Goal: Information Seeking & Learning: Learn about a topic

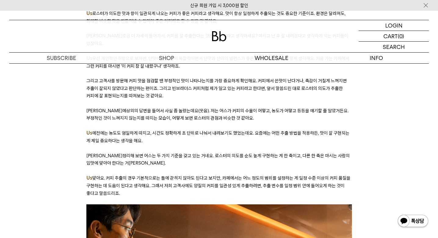
scroll to position [1597, 0]
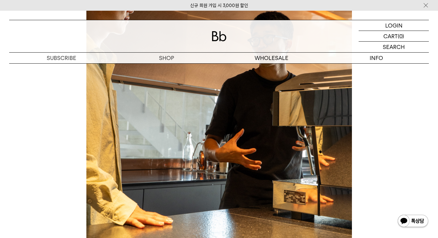
scroll to position [1807, 0]
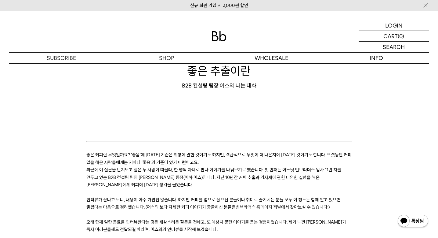
scroll to position [55, 0]
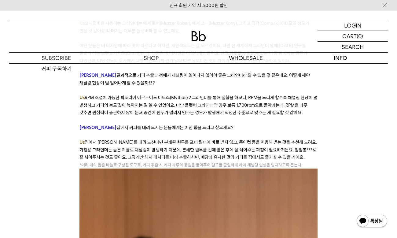
scroll to position [3314, 0]
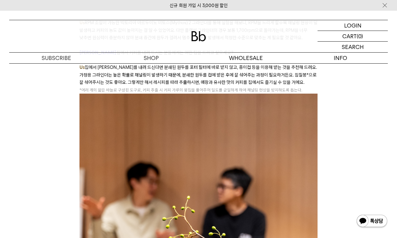
scroll to position [3306, 0]
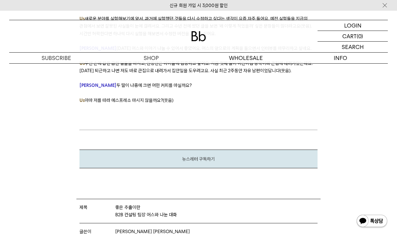
scroll to position [3691, 0]
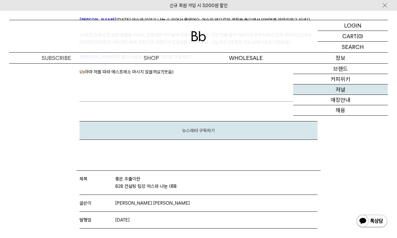
click at [346, 89] on link "저널" at bounding box center [340, 89] width 95 height 10
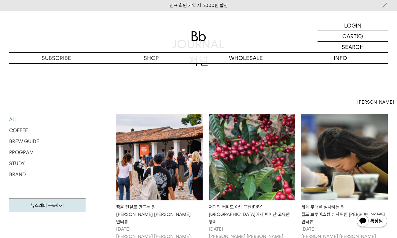
scroll to position [50, 0]
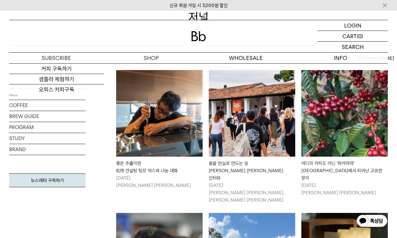
scroll to position [96, 0]
